Goal: Information Seeking & Learning: Learn about a topic

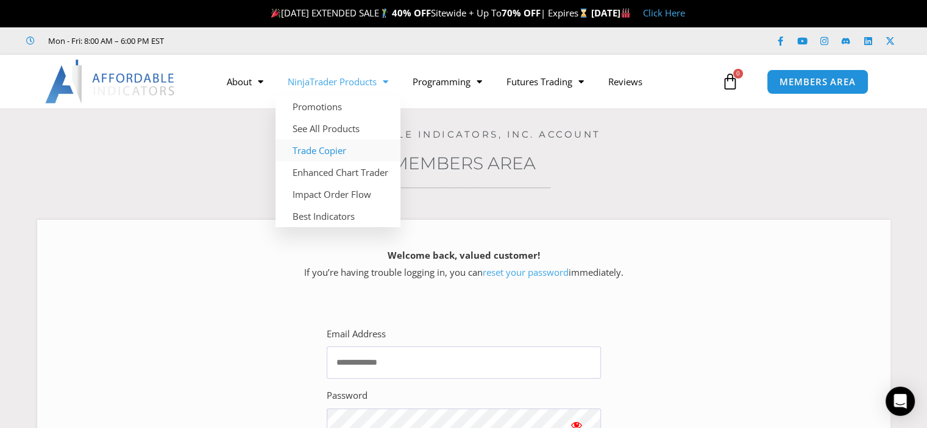
click at [325, 152] on link "Trade Copier" at bounding box center [337, 151] width 125 height 22
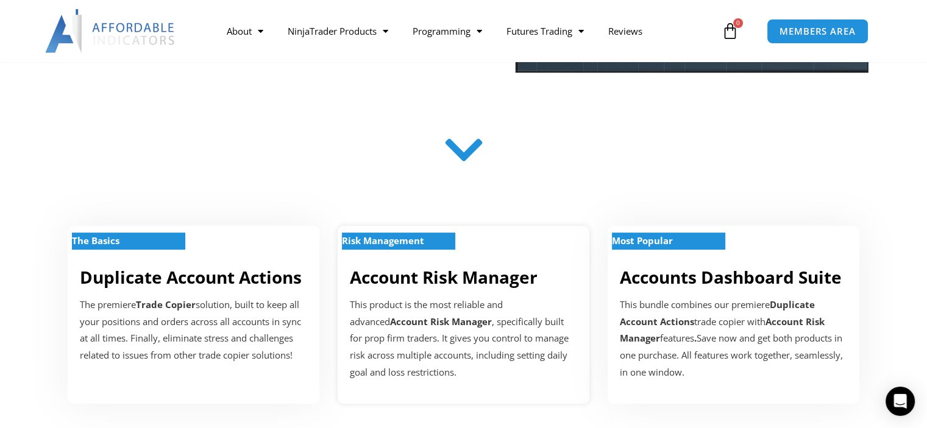
scroll to position [305, 0]
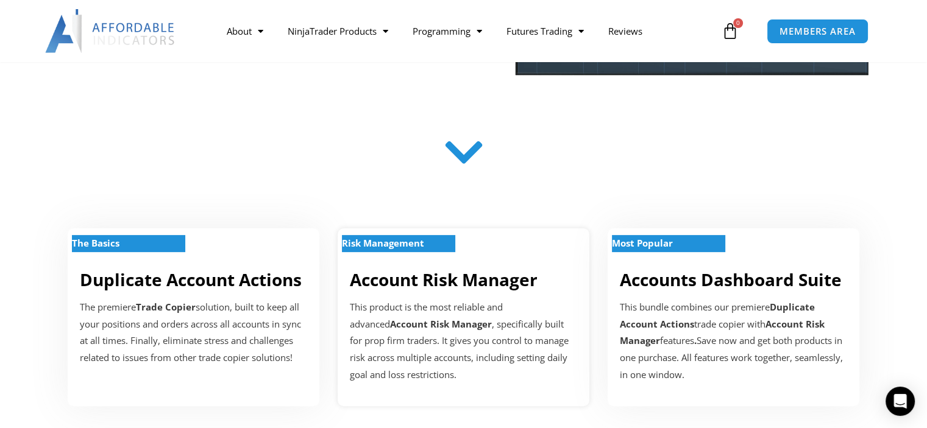
click at [400, 269] on link "Account Risk Manager" at bounding box center [444, 279] width 188 height 23
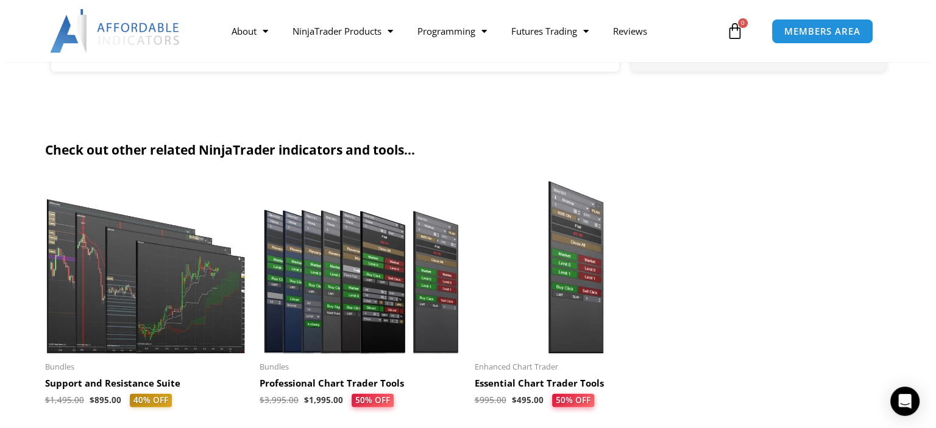
scroll to position [3181, 0]
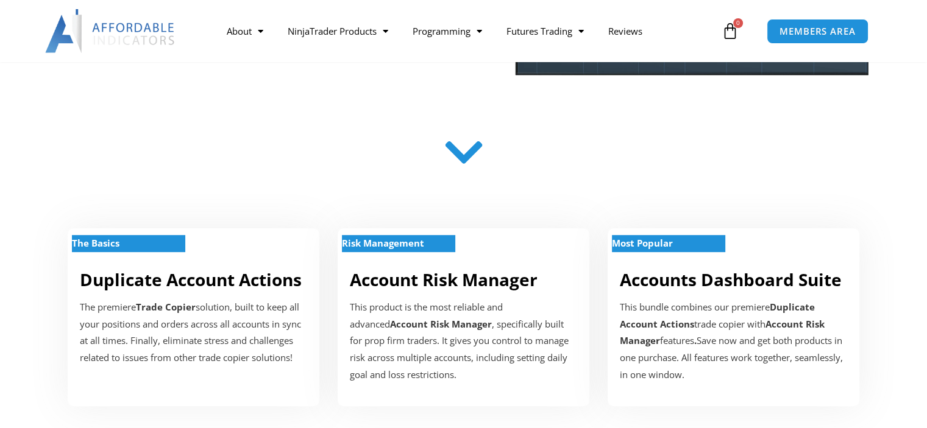
scroll to position [366, 0]
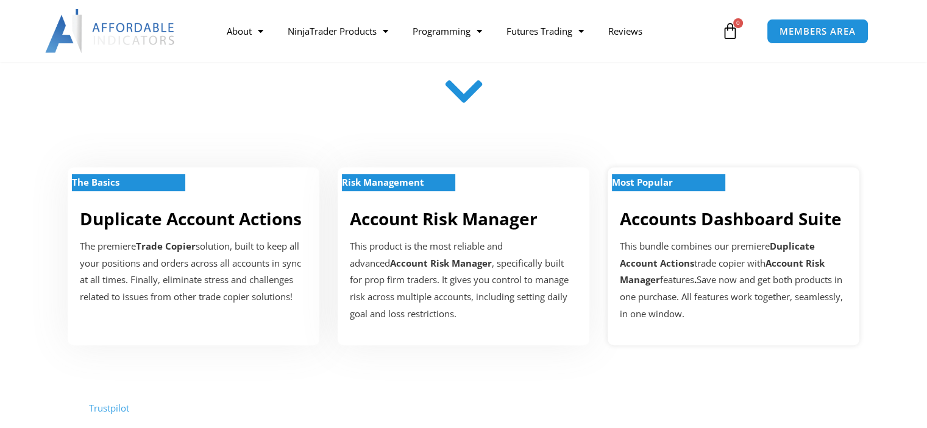
click at [745, 294] on div "This bundle combines our premiere Duplicate Account Actions trade copier with A…" at bounding box center [733, 280] width 227 height 85
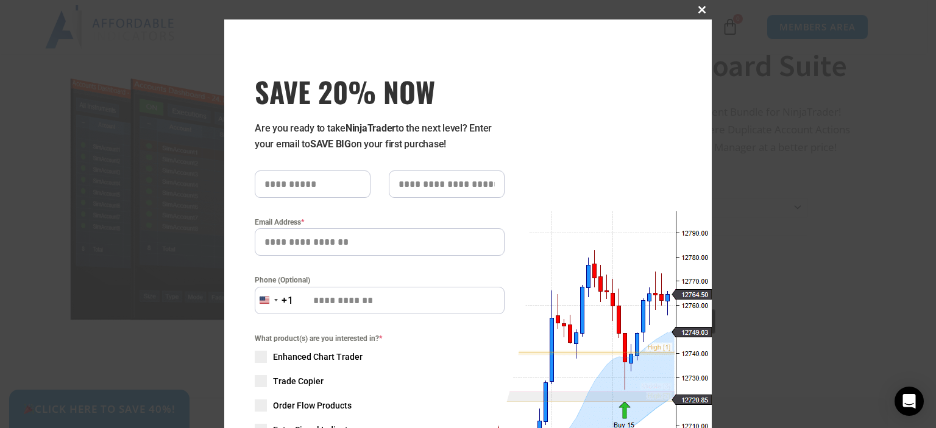
drag, startPoint x: 702, startPoint y: 9, endPoint x: 661, endPoint y: 30, distance: 46.1
click at [702, 9] on span at bounding box center [702, 9] width 20 height 7
